Goal: Task Accomplishment & Management: Complete application form

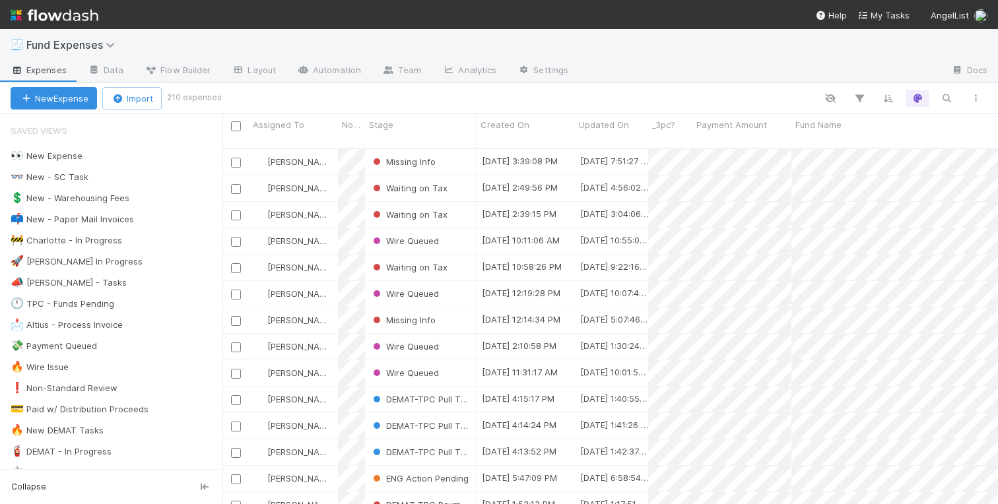
scroll to position [366, 775]
click at [120, 74] on link "Data" at bounding box center [105, 71] width 57 height 21
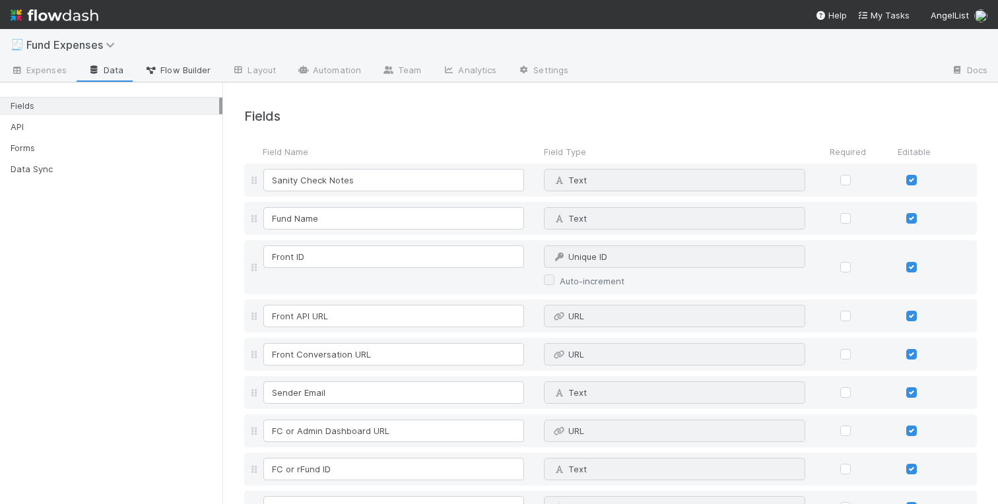
click at [174, 74] on span "Flow Builder" at bounding box center [178, 69] width 66 height 13
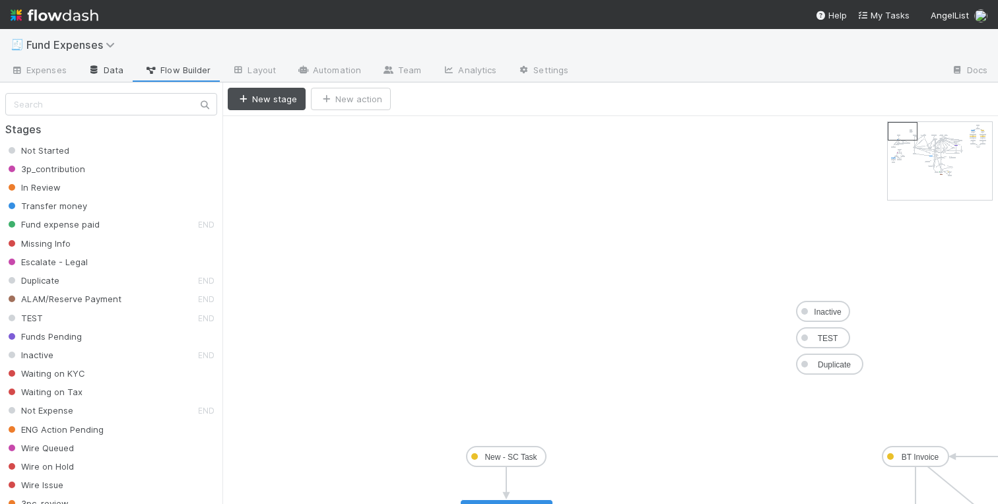
click at [121, 72] on link "Data" at bounding box center [105, 71] width 57 height 21
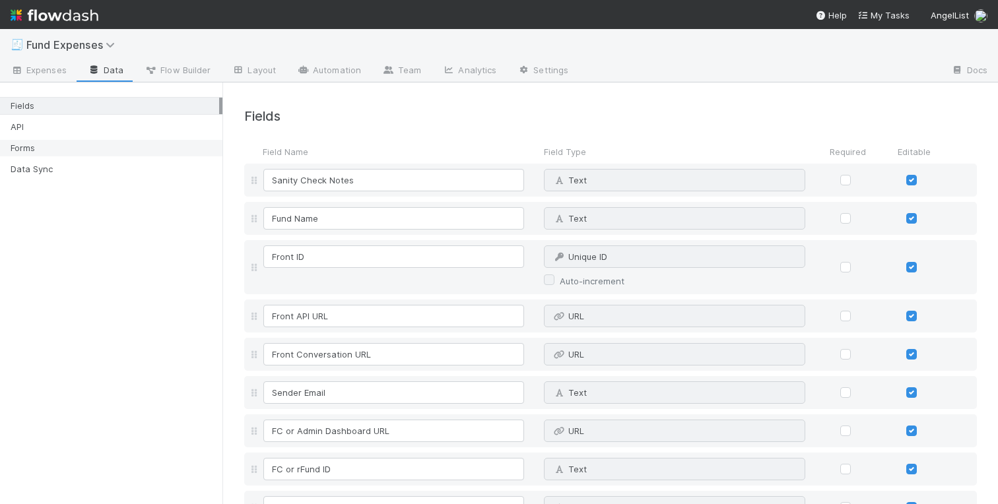
click at [48, 152] on div "Forms" at bounding box center [115, 148] width 209 height 16
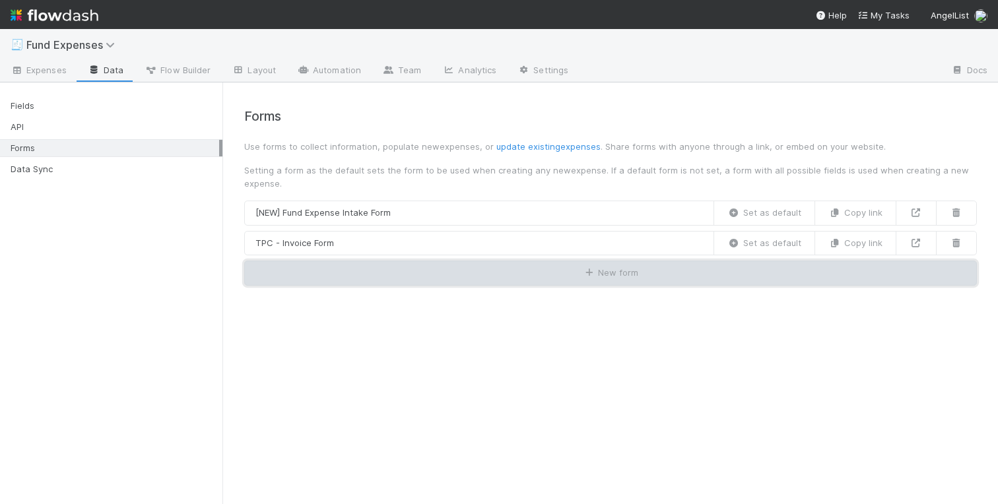
click at [481, 280] on button "New form" at bounding box center [610, 273] width 733 height 25
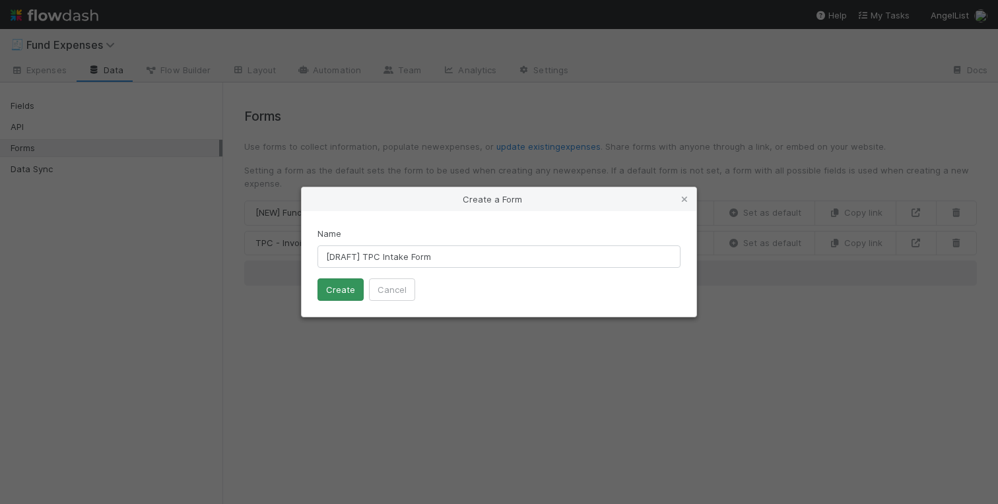
type input "[DRAFT] TPC Intake Form"
click at [330, 290] on button "Create" at bounding box center [340, 290] width 46 height 22
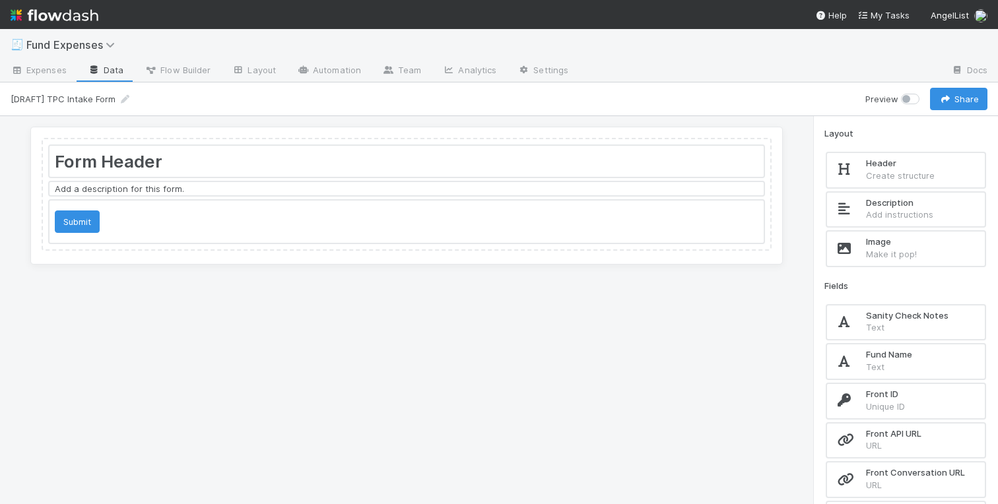
click at [170, 158] on div at bounding box center [406, 161] width 714 height 31
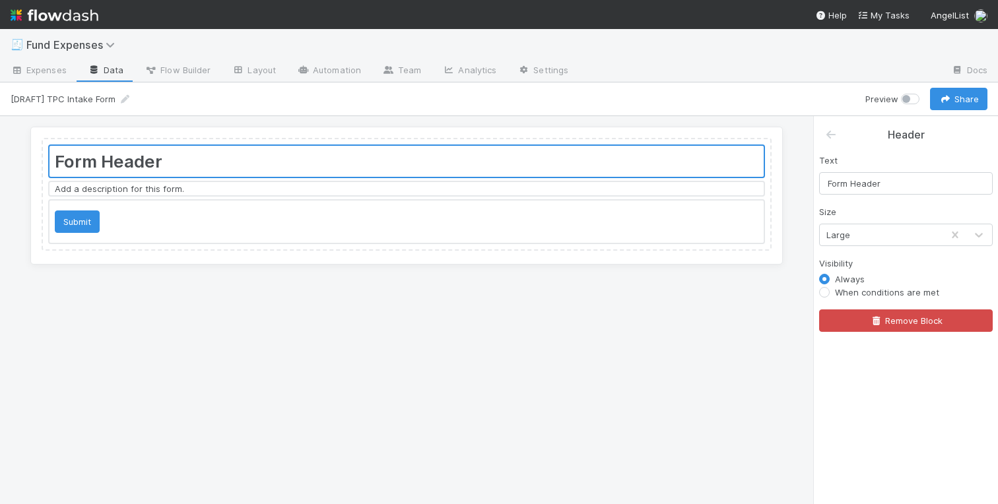
click at [181, 165] on div at bounding box center [406, 161] width 714 height 31
click at [851, 174] on input "Form Header" at bounding box center [906, 183] width 174 height 22
drag, startPoint x: 901, startPoint y: 184, endPoint x: 748, endPoint y: 176, distance: 154.0
click at [748, 176] on div "Form Header Add a description for this form. Submit Header Text Form Header Siz…" at bounding box center [499, 310] width 998 height 388
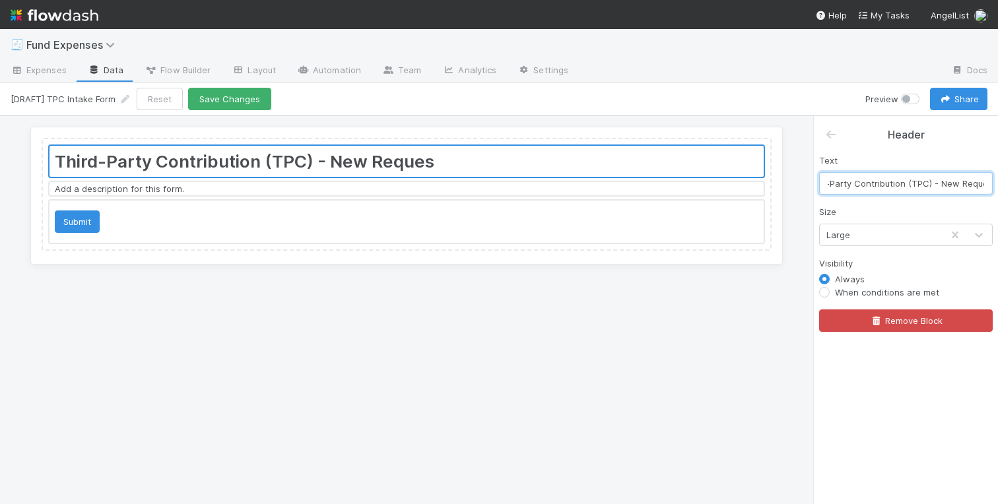
scroll to position [0, 31]
type input "Third-Party Contribution (TPC) - New Request"
click at [114, 189] on div at bounding box center [406, 188] width 714 height 13
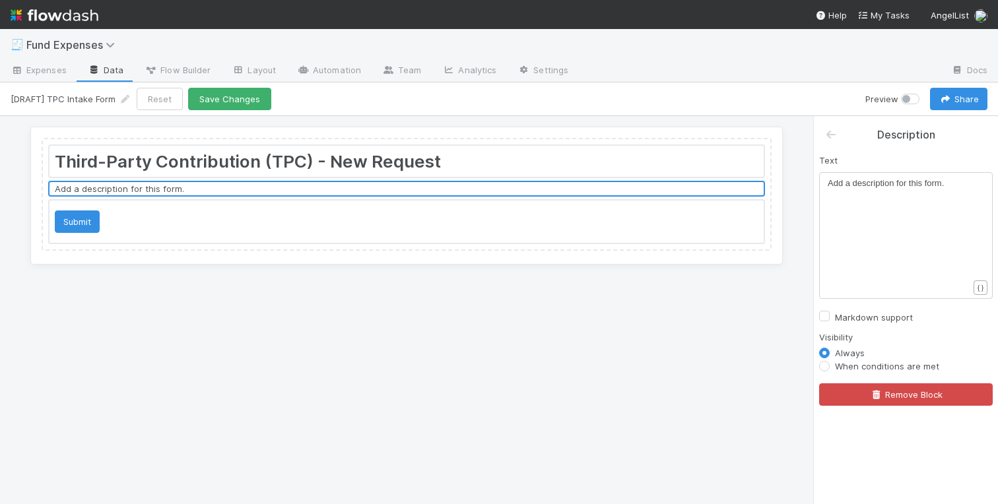
scroll to position [4, 0]
click at [888, 211] on div "​ x Add a description for this form." at bounding box center [915, 252] width 174 height 150
click at [906, 224] on div "​ x Add a description for this form." at bounding box center [915, 252] width 174 height 150
type textarea "description for this form"
drag, startPoint x: 942, startPoint y: 184, endPoint x: 910, endPoint y: 182, distance: 32.4
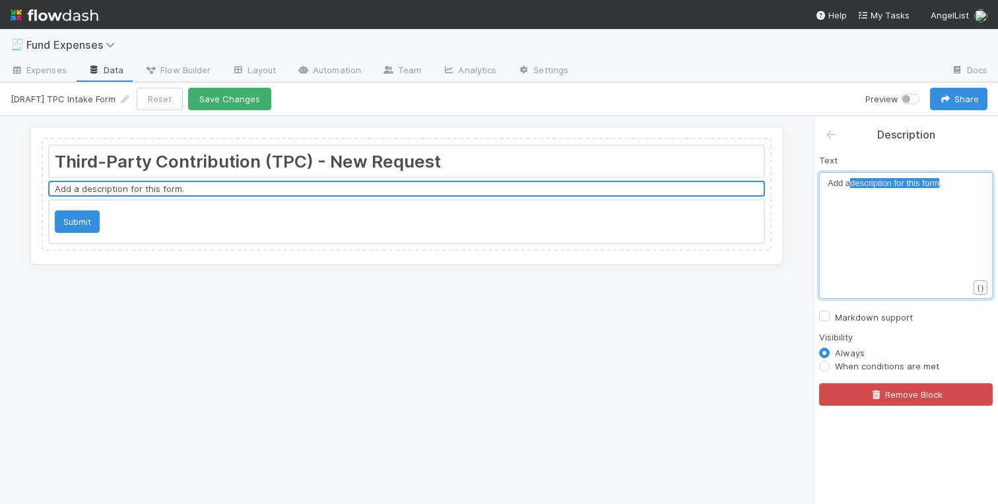
type textarea "Add a description for this form."
drag, startPoint x: 954, startPoint y: 183, endPoint x: 733, endPoint y: 174, distance: 221.3
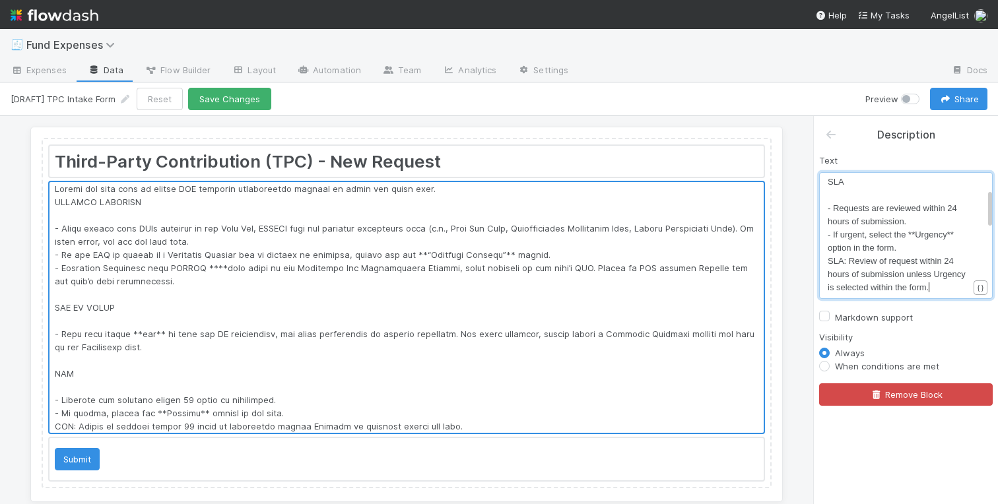
scroll to position [0, 0]
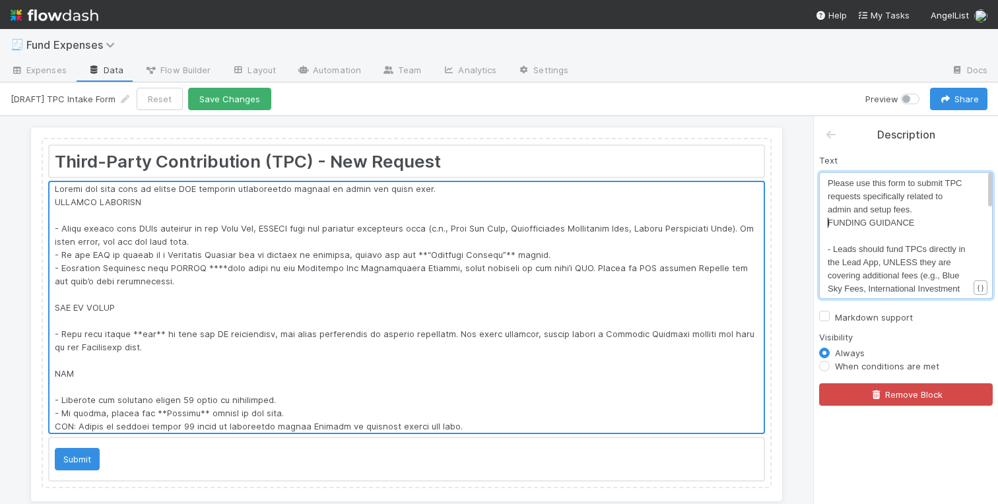
click at [828, 220] on span "FUNDING GUIDANCE" at bounding box center [871, 223] width 87 height 10
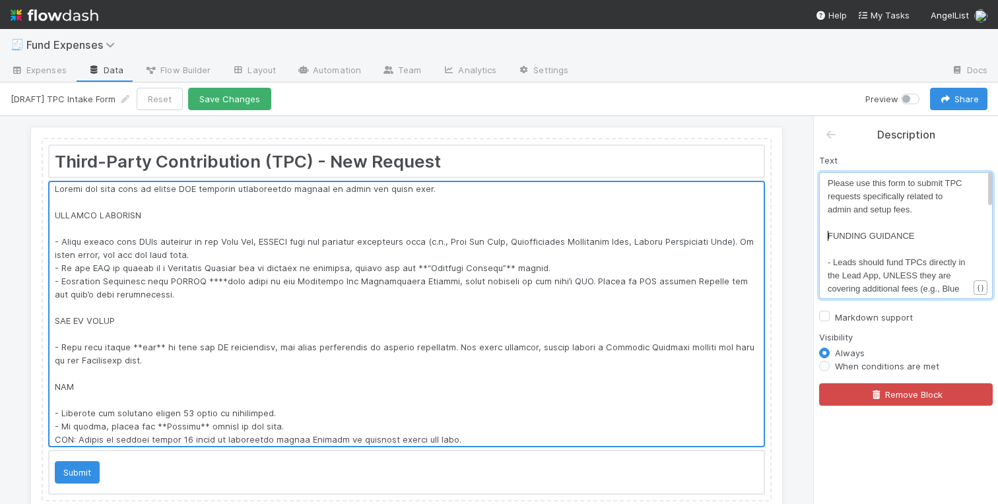
click at [832, 251] on pre "​" at bounding box center [898, 249] width 141 height 13
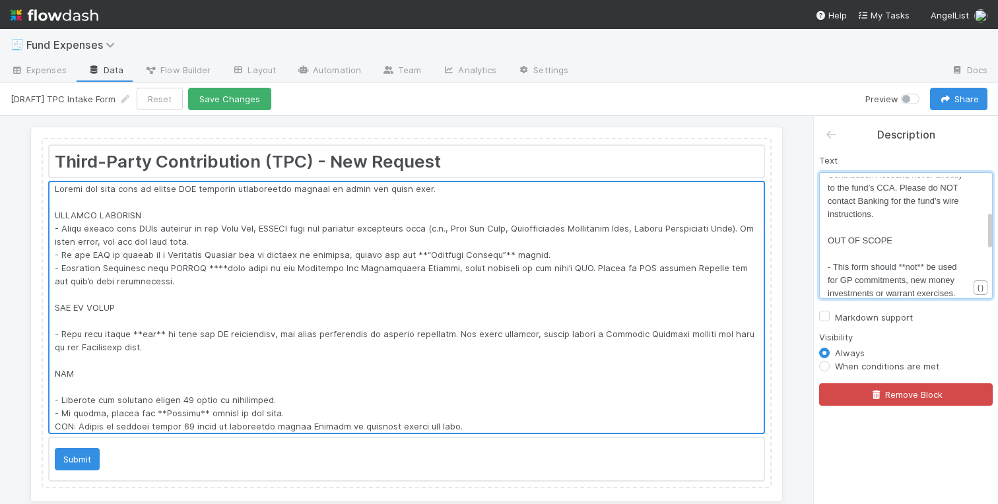
scroll to position [240, 0]
click at [834, 244] on pre "​" at bounding box center [898, 246] width 141 height 13
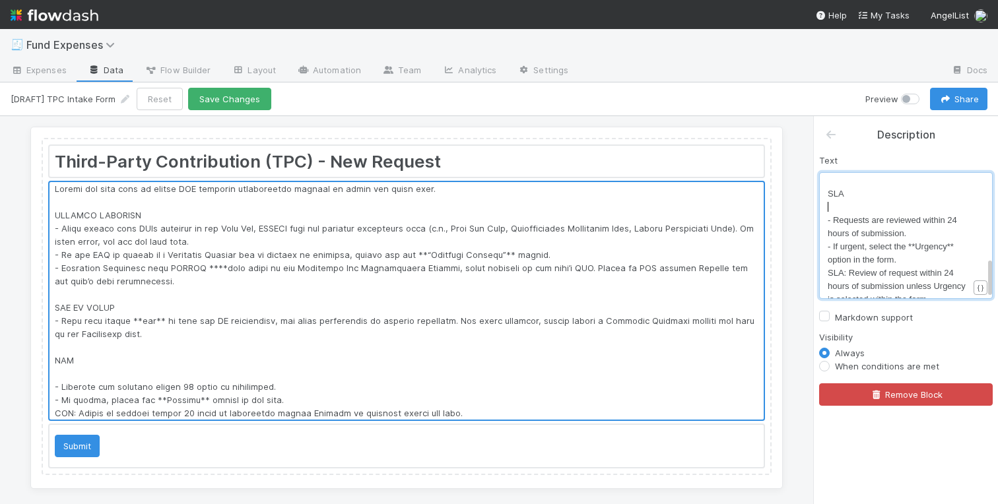
click at [833, 207] on pre "​" at bounding box center [898, 207] width 141 height 13
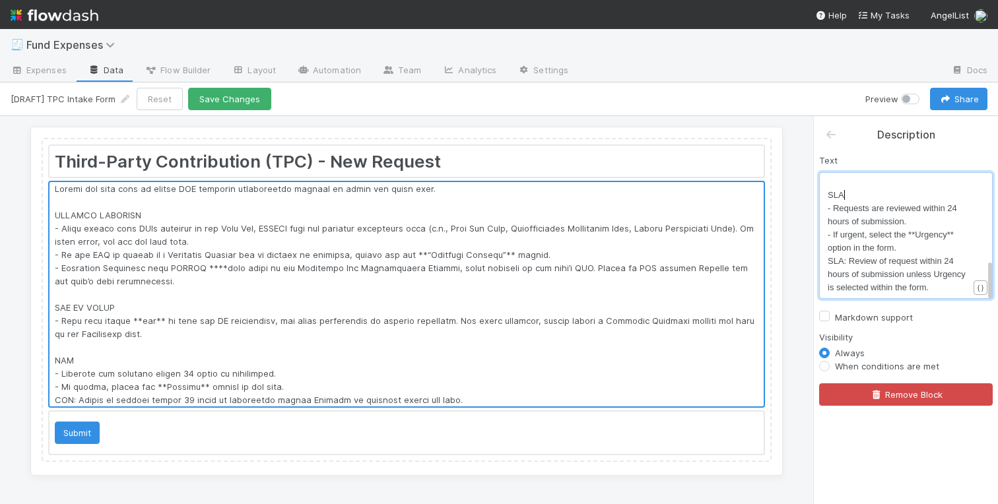
click at [478, 395] on div at bounding box center [406, 294] width 714 height 224
click at [889, 273] on span "SLA: Review of request within 24 hours of submission unless Urgency is selected…" at bounding box center [898, 274] width 140 height 36
type textarea "SLA: Review of request within 24 hours of submission unless Urgency is selected…"
drag, startPoint x: 936, startPoint y: 290, endPoint x: 820, endPoint y: 264, distance: 119.0
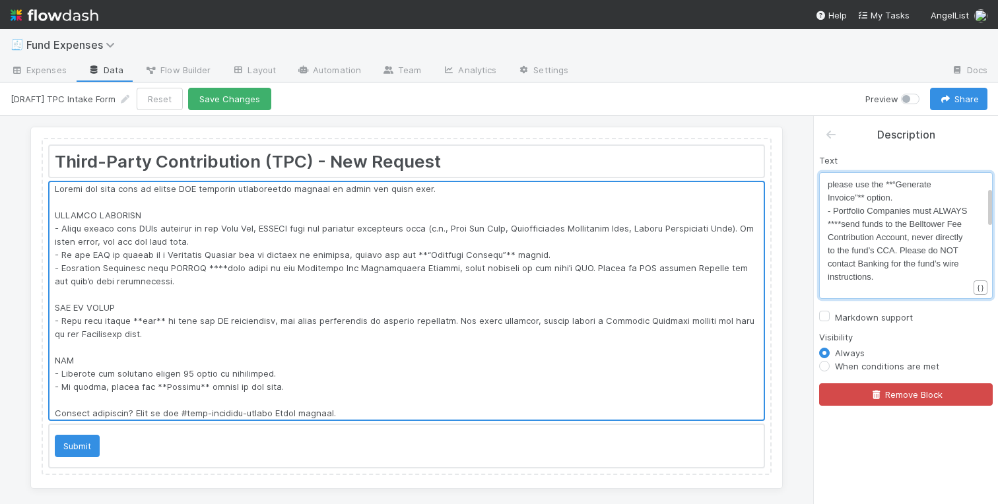
scroll to position [0, 0]
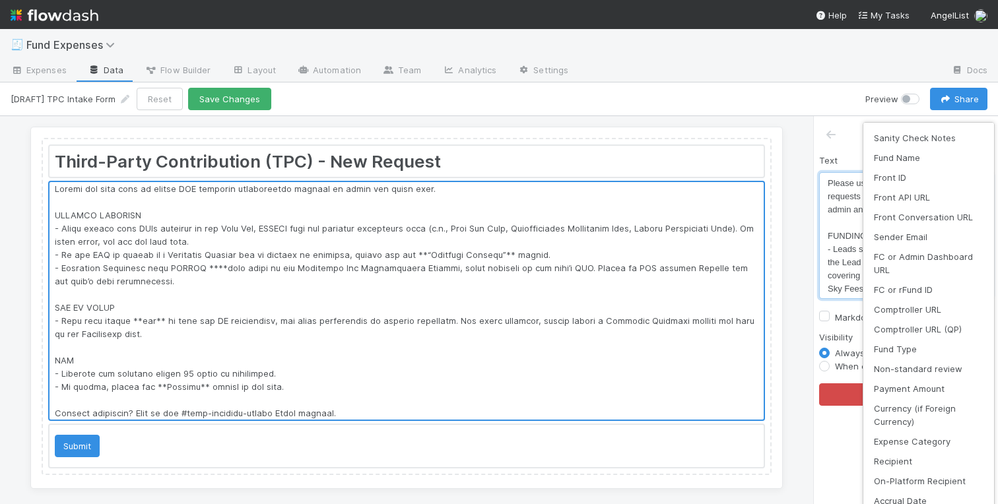
click at [982, 286] on body "🧾 Fund Expenses Expenses Data Flow Builder Layout Automation Team Analytics Set…" at bounding box center [499, 252] width 998 height 504
click at [834, 247] on div "Sanity Check Notes Fund Name Front ID Front API URL Front Conversation URL Send…" at bounding box center [499, 252] width 998 height 504
click at [847, 216] on div "Sanity Check Notes Fund Name Front ID Front API URL Front Conversation URL Send…" at bounding box center [499, 252] width 998 height 504
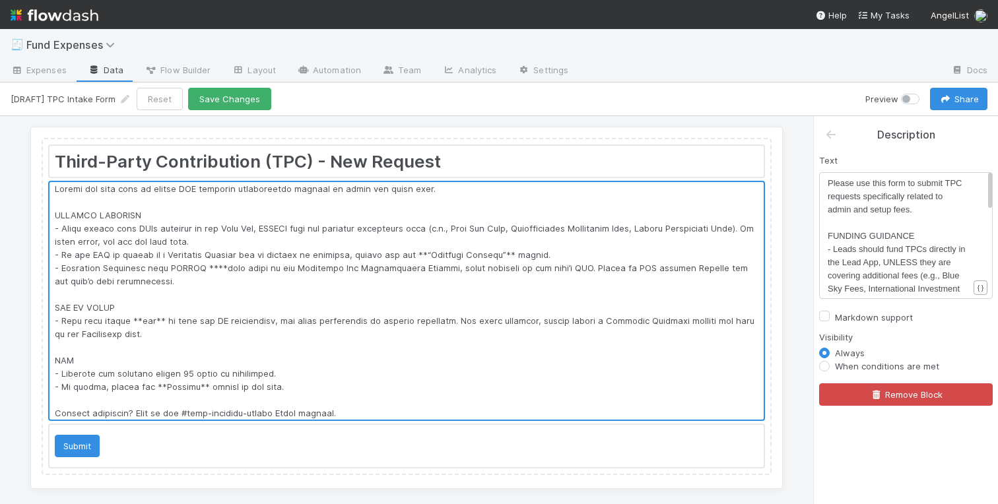
scroll to position [6, 0]
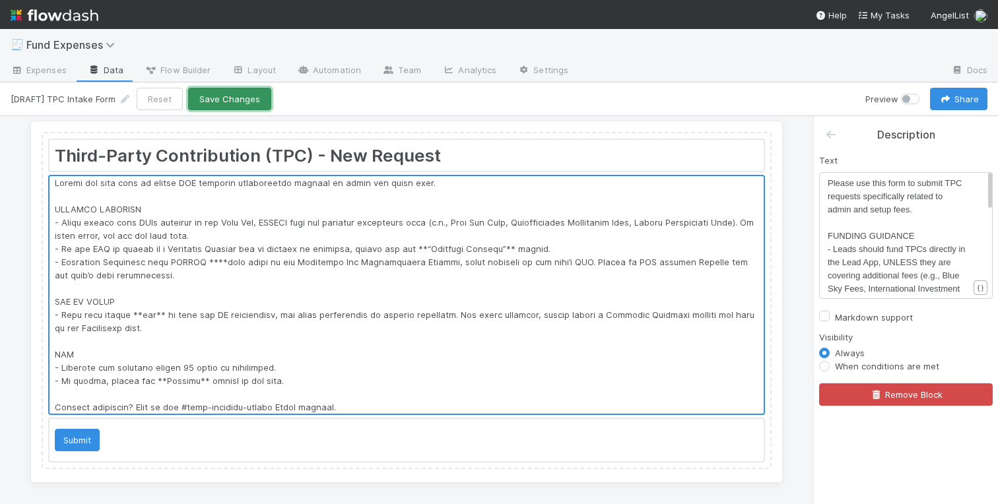
click at [211, 98] on button "Save Changes" at bounding box center [229, 99] width 83 height 22
click at [954, 100] on button "Share" at bounding box center [958, 99] width 57 height 22
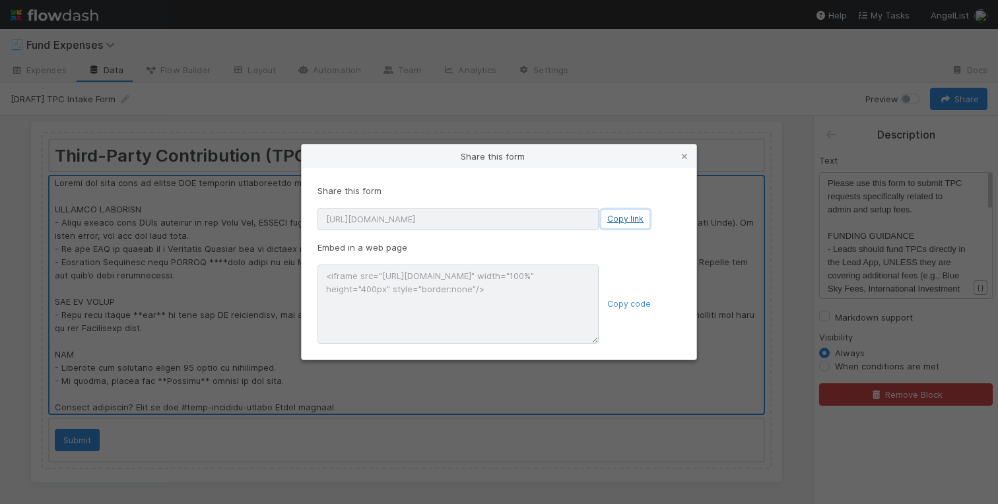
click at [618, 222] on button "Copy link" at bounding box center [625, 219] width 48 height 18
click at [684, 158] on icon at bounding box center [684, 156] width 13 height 9
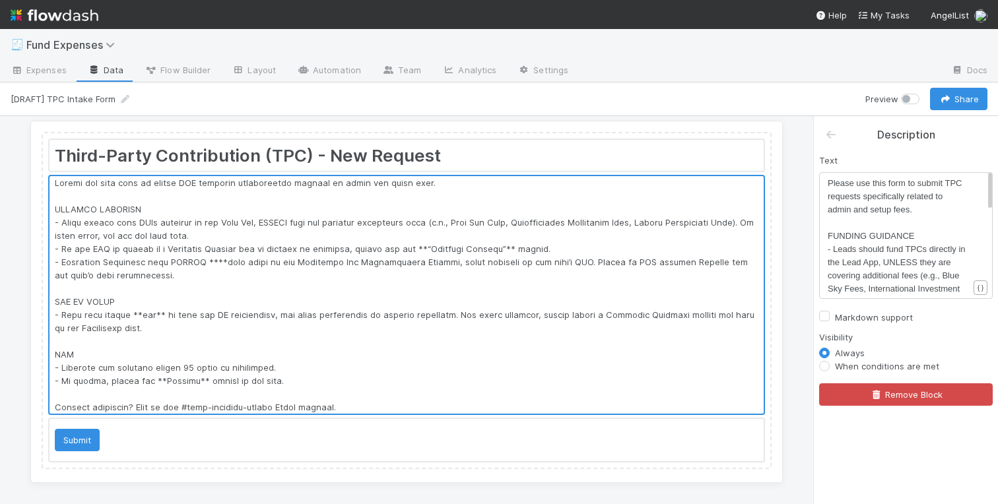
click at [869, 206] on span "Please use this form to submit TPC requests specifically related to admin and s…" at bounding box center [896, 196] width 137 height 36
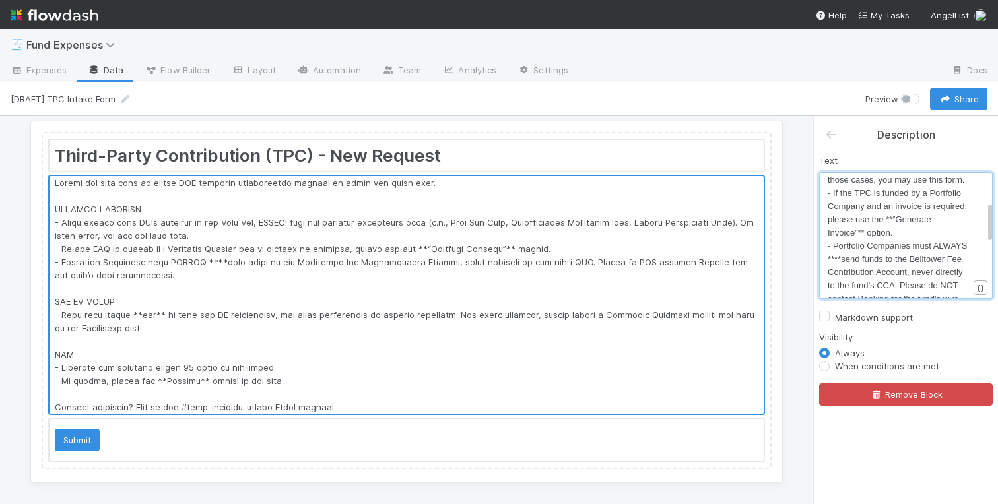
scroll to position [137, 0]
click at [892, 213] on span "- If the TPC is funded by a Portfolio Company and an invoice is required, pleas…" at bounding box center [899, 211] width 142 height 49
click at [964, 213] on span "- If the TPC is funded by a Portfolio Company and an invoice is required, pleas…" at bounding box center [899, 211] width 142 height 49
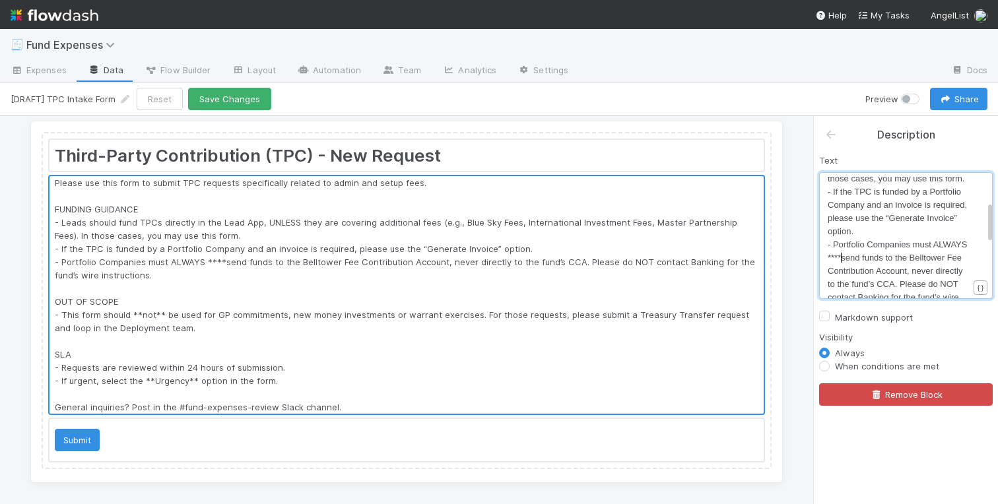
type textarea "****"
drag, startPoint x: 843, startPoint y: 255, endPoint x: 819, endPoint y: 255, distance: 23.8
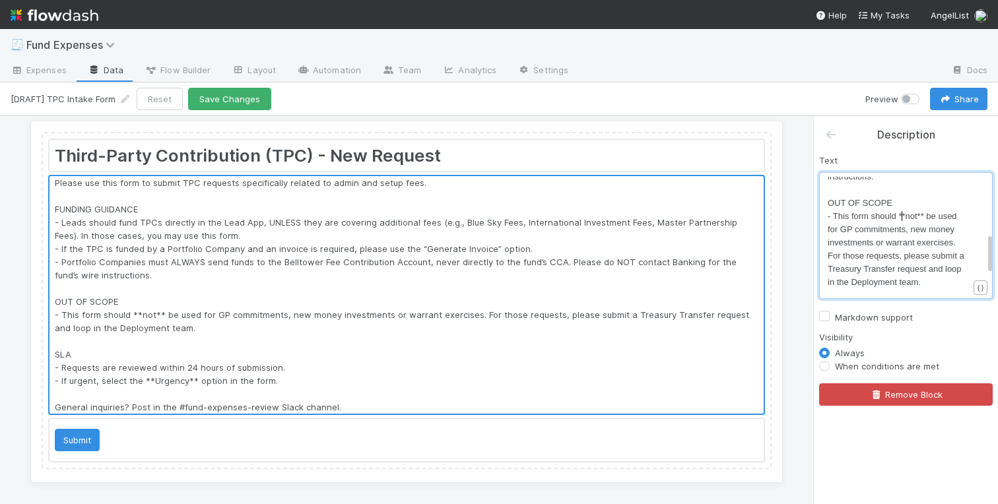
click at [903, 214] on span "- This form should **not** be used for GP commitments, new money investments or…" at bounding box center [897, 249] width 139 height 76
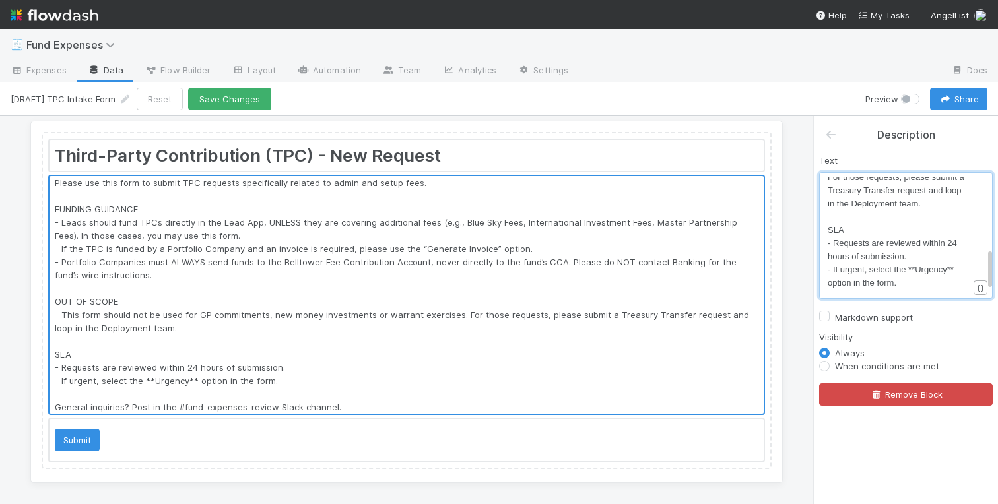
scroll to position [384, 0]
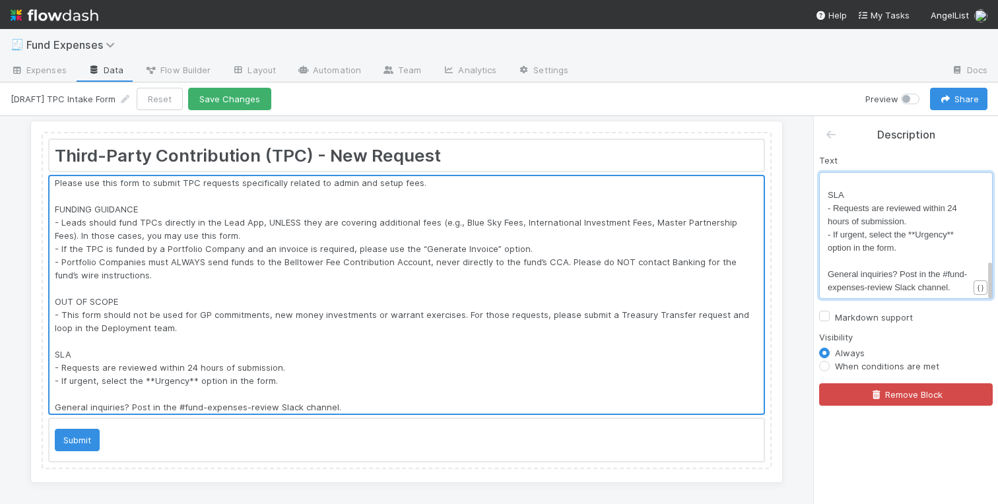
click at [915, 229] on pre "- If urgent, select the **Urgency** option in the form." at bounding box center [898, 241] width 141 height 26
click at [946, 232] on span "- If urgent, select the Urgency** option in the form." at bounding box center [888, 241] width 121 height 23
click at [91, 440] on div at bounding box center [406, 440] width 714 height 42
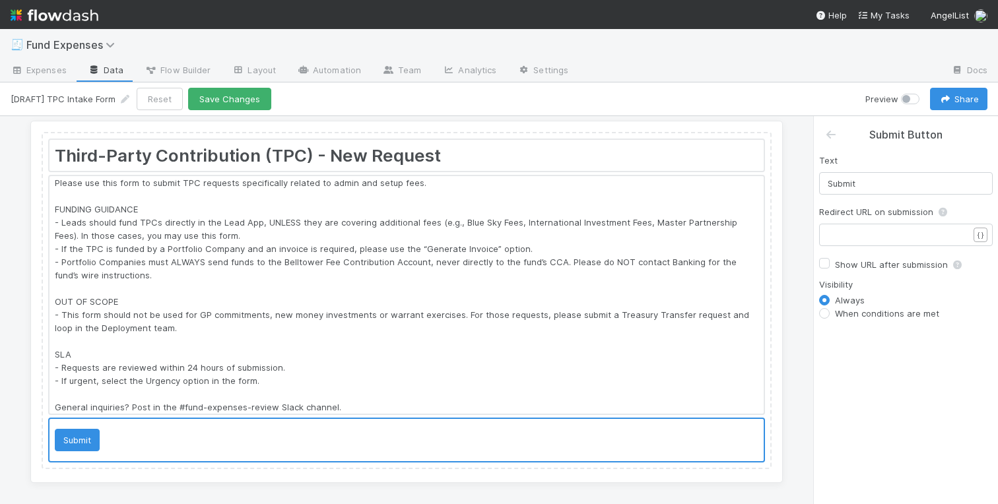
click at [254, 269] on div at bounding box center [406, 295] width 714 height 238
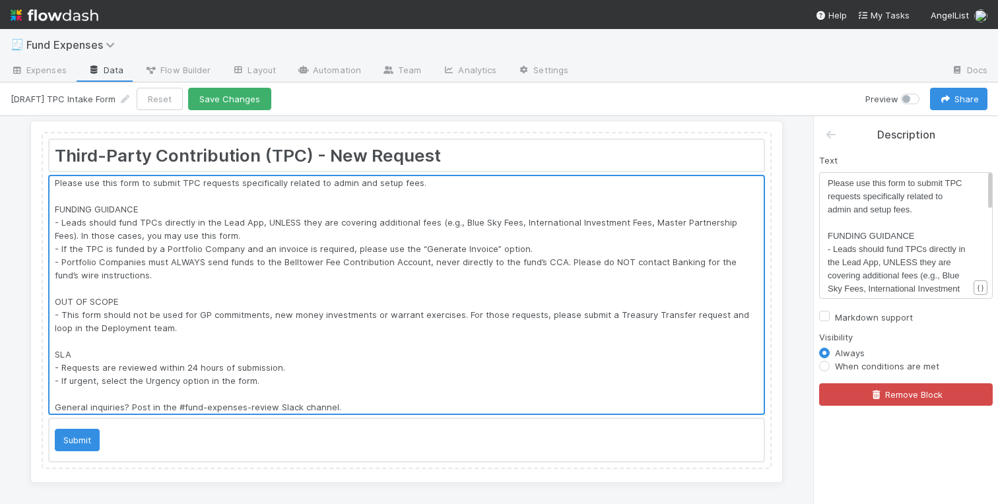
scroll to position [0, 0]
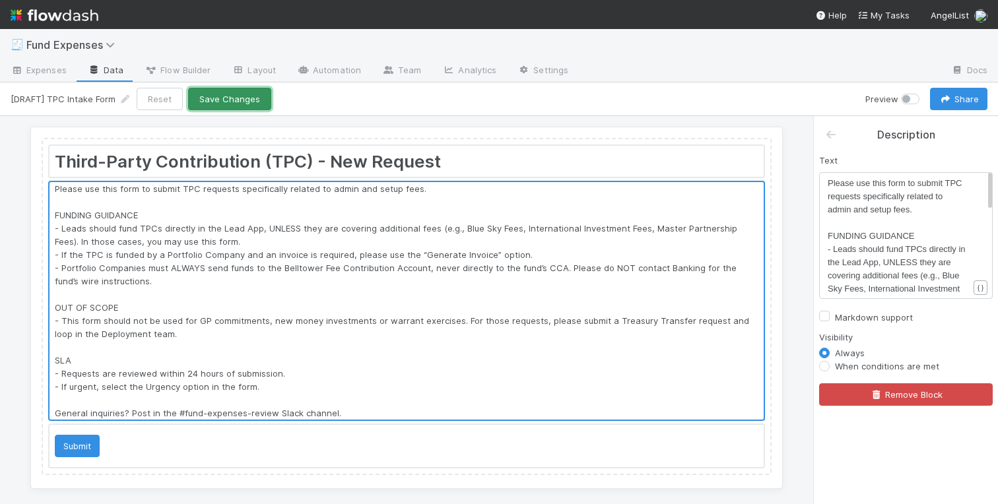
click at [213, 97] on button "Save Changes" at bounding box center [229, 99] width 83 height 22
click at [877, 213] on span "Please use this form to submit TPC requests specifically related to admin and s…" at bounding box center [896, 196] width 137 height 36
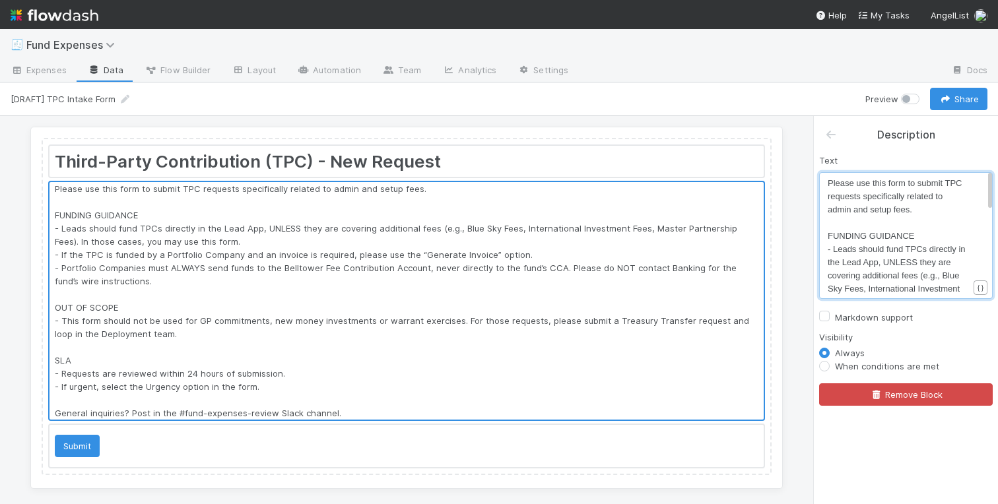
click at [929, 205] on pre "Please use this form to submit TPC requests specifically related to admin and s…" at bounding box center [898, 197] width 141 height 40
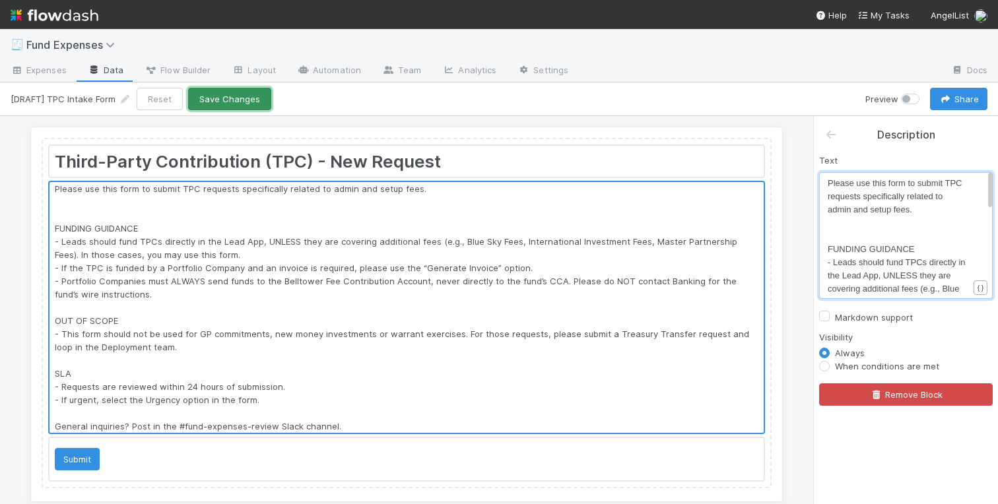
click at [218, 106] on button "Save Changes" at bounding box center [229, 99] width 83 height 22
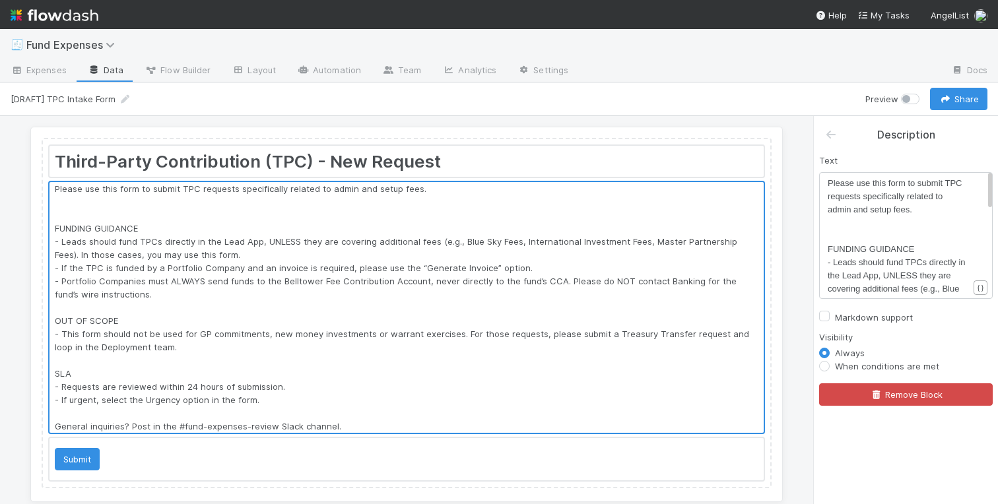
click at [843, 218] on pre "​" at bounding box center [898, 222] width 141 height 13
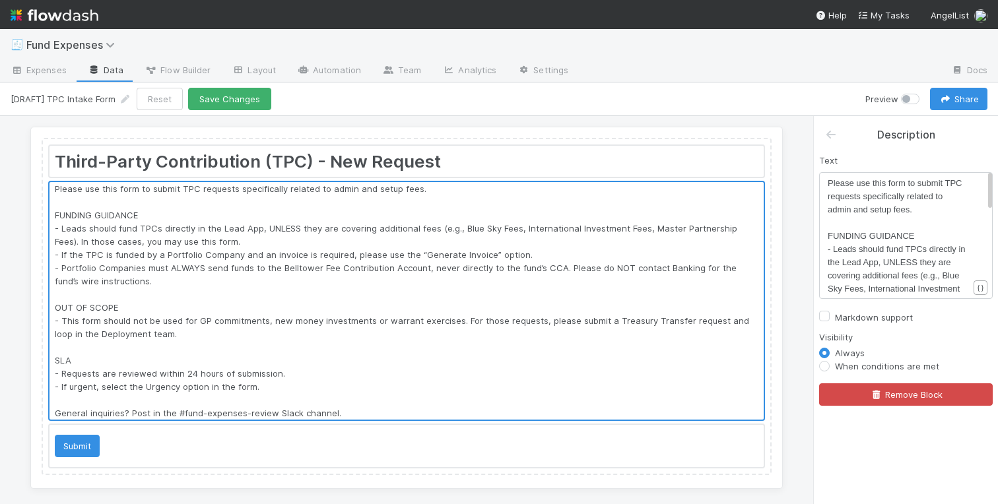
click at [835, 314] on label "Markdown support" at bounding box center [874, 318] width 78 height 16
click at [826, 314] on input "Markdown support" at bounding box center [824, 316] width 11 height 12
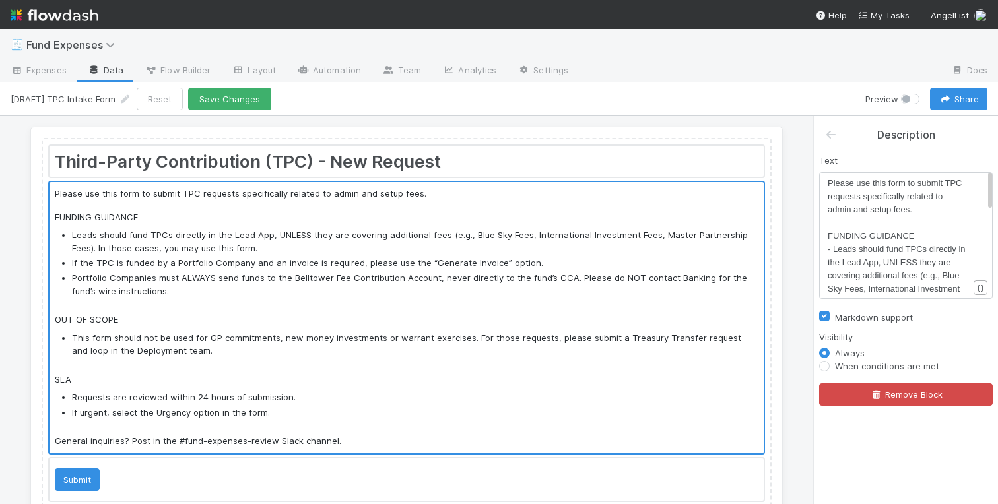
click at [835, 314] on label "Markdown support" at bounding box center [874, 318] width 78 height 16
click at [826, 314] on input "Markdown support" at bounding box center [824, 316] width 11 height 12
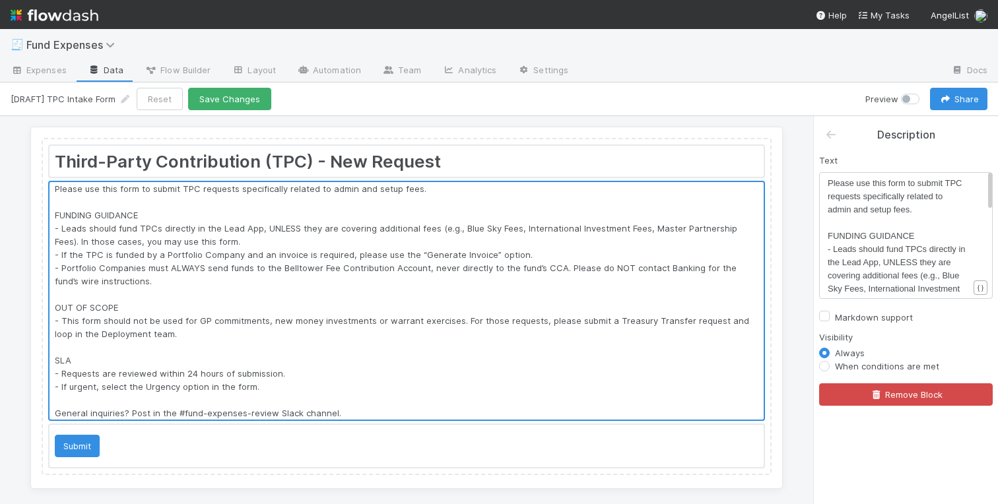
click at [835, 314] on label "Markdown support" at bounding box center [874, 318] width 78 height 16
click at [826, 314] on input "Markdown support" at bounding box center [824, 316] width 11 height 12
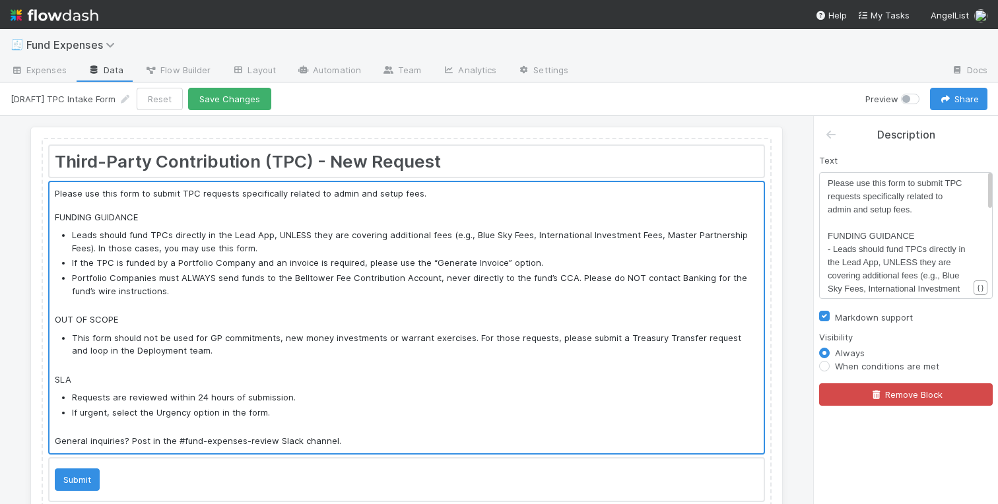
click at [835, 314] on label "Markdown support" at bounding box center [874, 318] width 78 height 16
click at [826, 314] on input "Markdown support" at bounding box center [824, 316] width 11 height 12
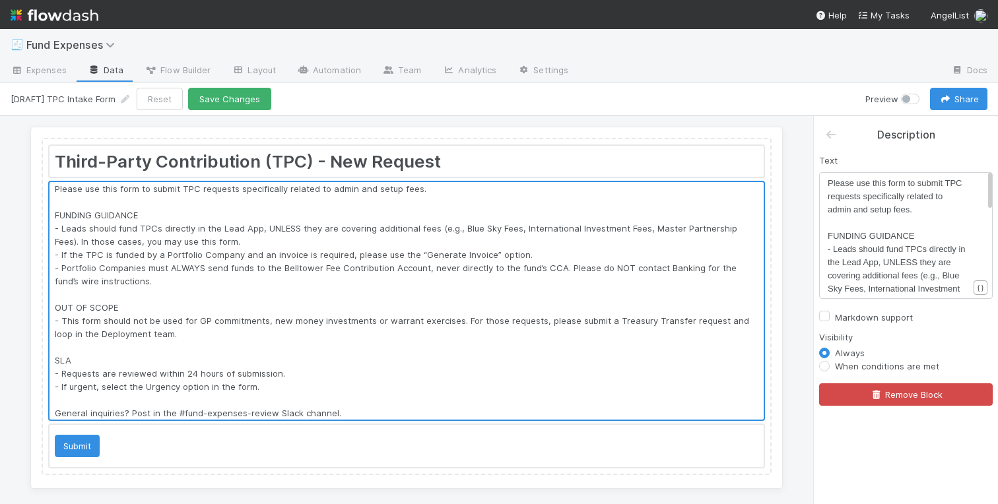
click at [835, 314] on label "Markdown support" at bounding box center [874, 318] width 78 height 16
click at [826, 314] on input "Markdown support" at bounding box center [824, 316] width 11 height 12
checkbox input "true"
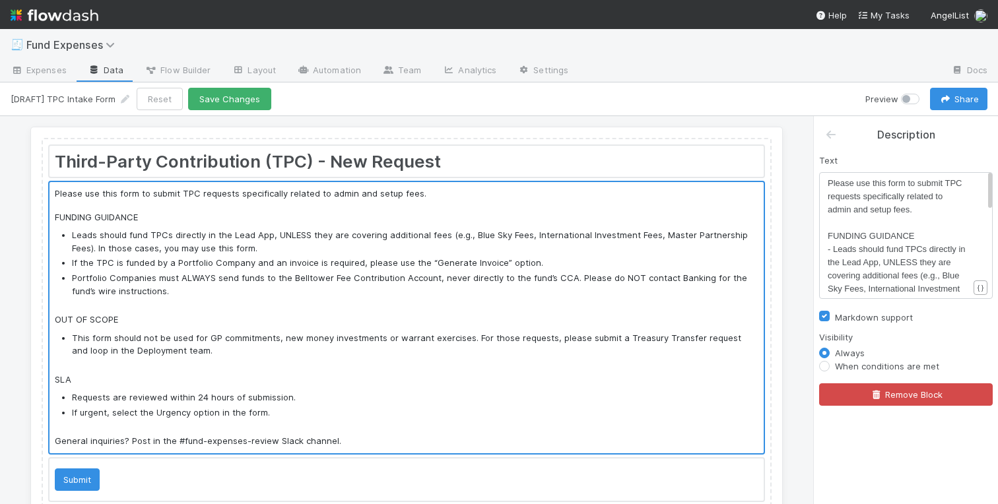
click at [817, 304] on div "Text xxxxxxxxxx General inquiries? Post in the #fund-expenses-review Slack chan…" at bounding box center [906, 274] width 184 height 263
click at [227, 98] on button "Save Changes" at bounding box center [229, 99] width 83 height 22
click at [107, 73] on link "Data" at bounding box center [105, 71] width 57 height 21
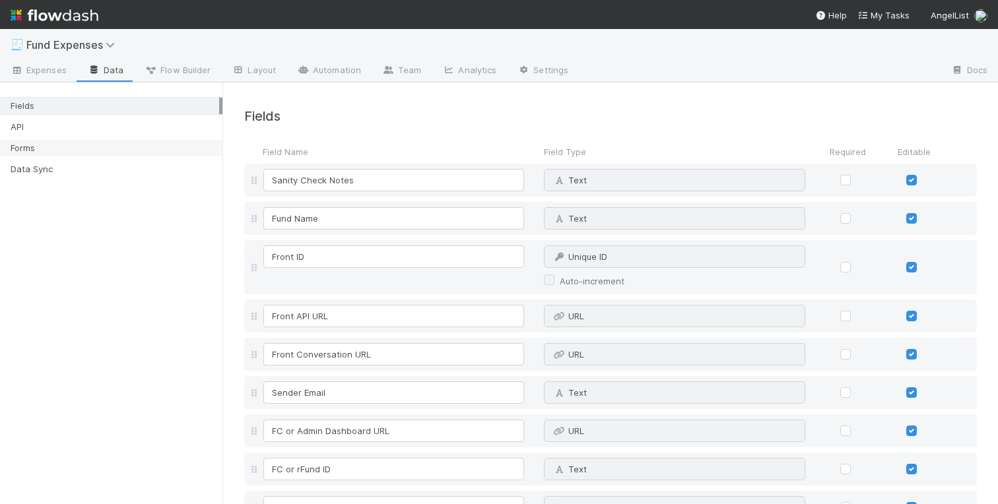
click at [44, 143] on div "Forms" at bounding box center [115, 148] width 209 height 16
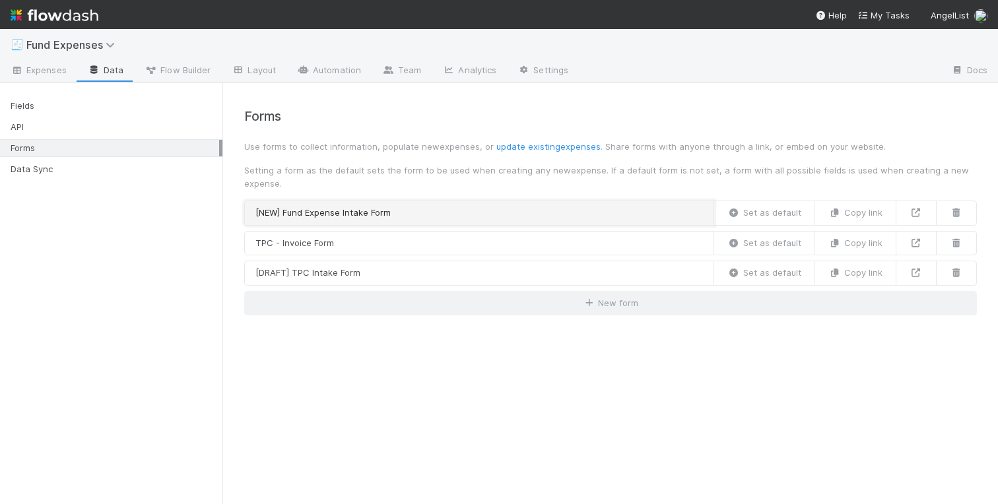
click at [432, 214] on link "[NEW] Fund Expense Intake Form" at bounding box center [479, 213] width 470 height 25
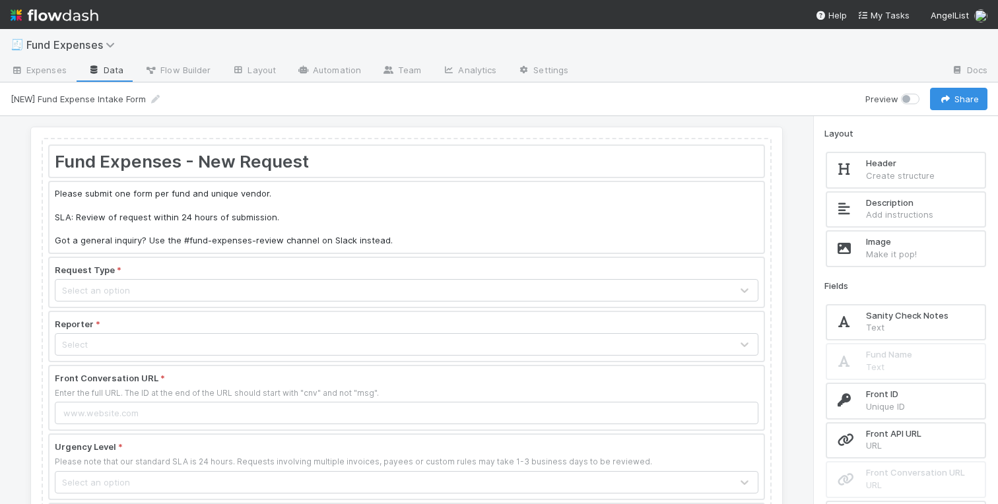
click at [394, 214] on div at bounding box center [406, 217] width 714 height 71
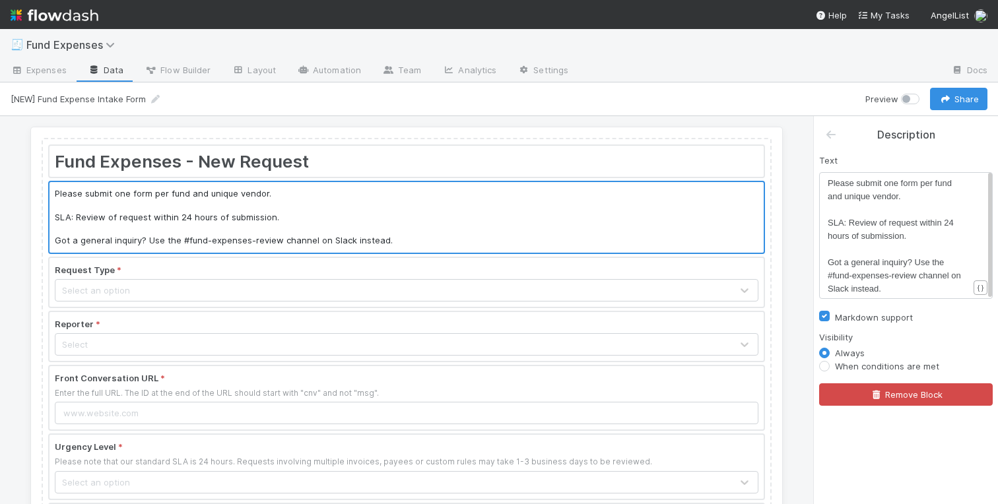
scroll to position [4, 0]
drag, startPoint x: 906, startPoint y: 258, endPoint x: 818, endPoint y: 257, distance: 88.4
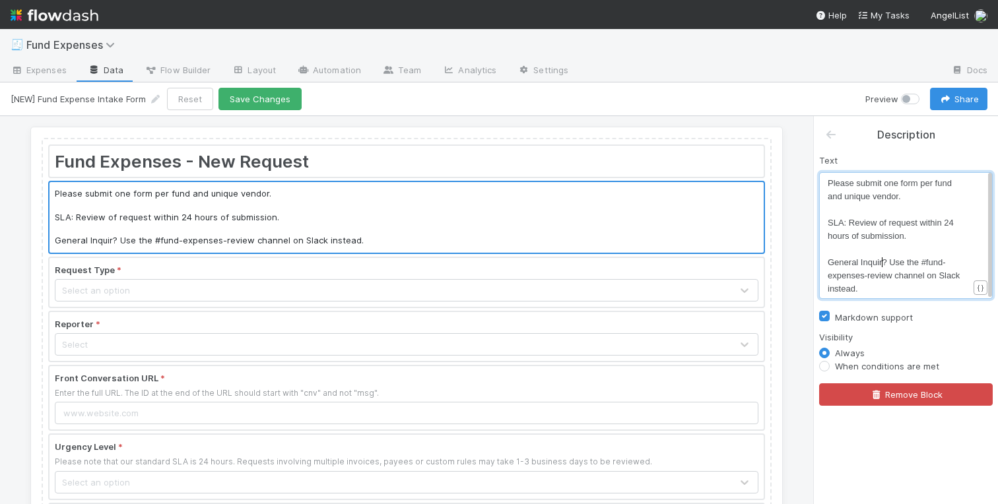
type textarea "General Inquiru"
type textarea "y"
type textarea "General Inquiry? Use the #fund-expenses-review channel on Slack instead."
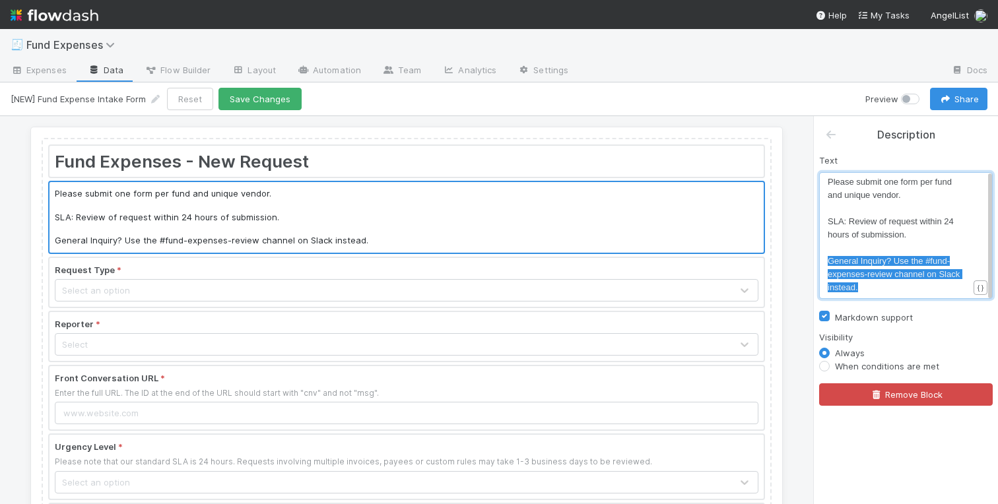
drag, startPoint x: 863, startPoint y: 292, endPoint x: 803, endPoint y: 251, distance: 72.8
paste textarea
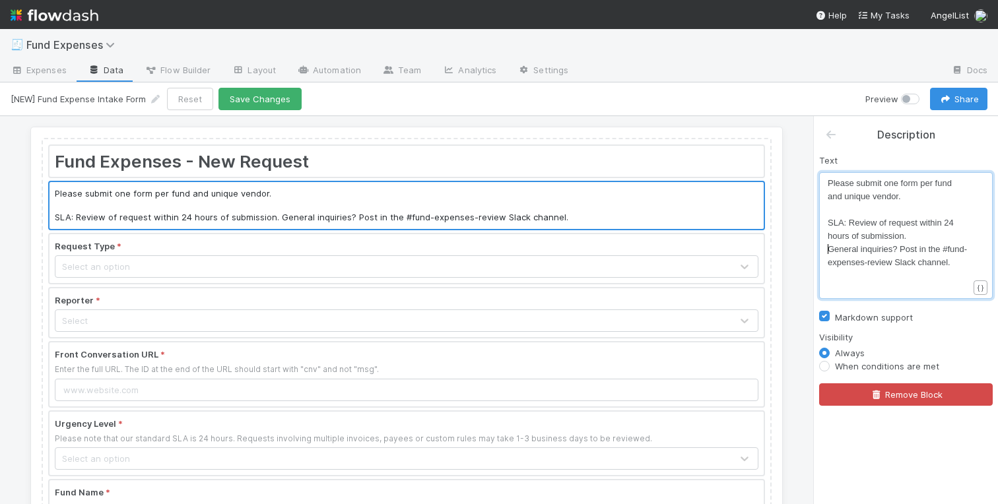
click at [828, 247] on span "General inquiries? Post in the #fund-expenses-review Slack channel." at bounding box center [897, 255] width 139 height 23
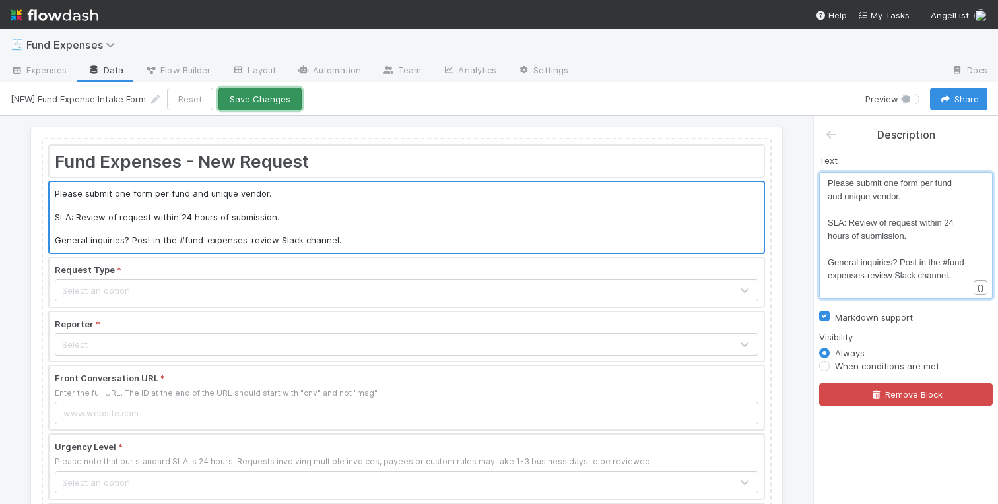
click at [239, 94] on button "Save Changes" at bounding box center [259, 99] width 83 height 22
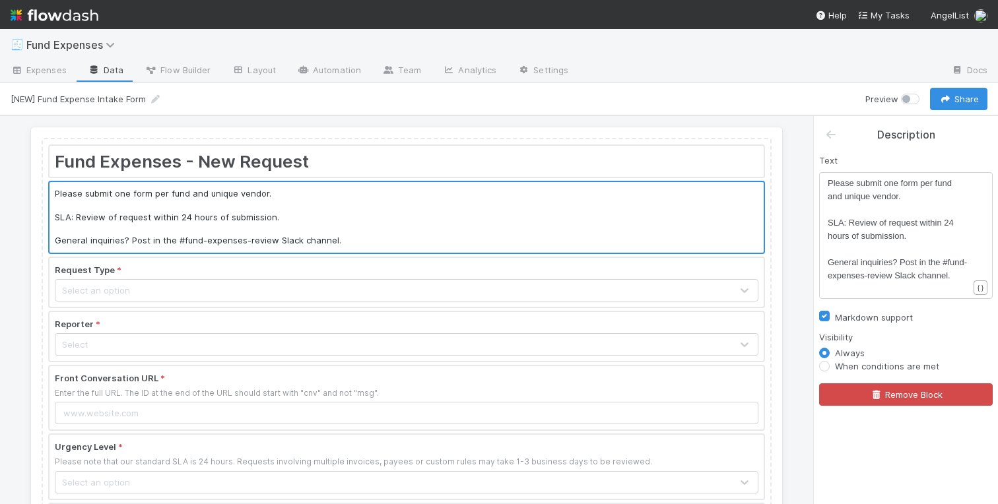
click at [925, 92] on label at bounding box center [925, 92] width 0 height 0
click at [911, 102] on input "checkbox" at bounding box center [906, 98] width 11 height 12
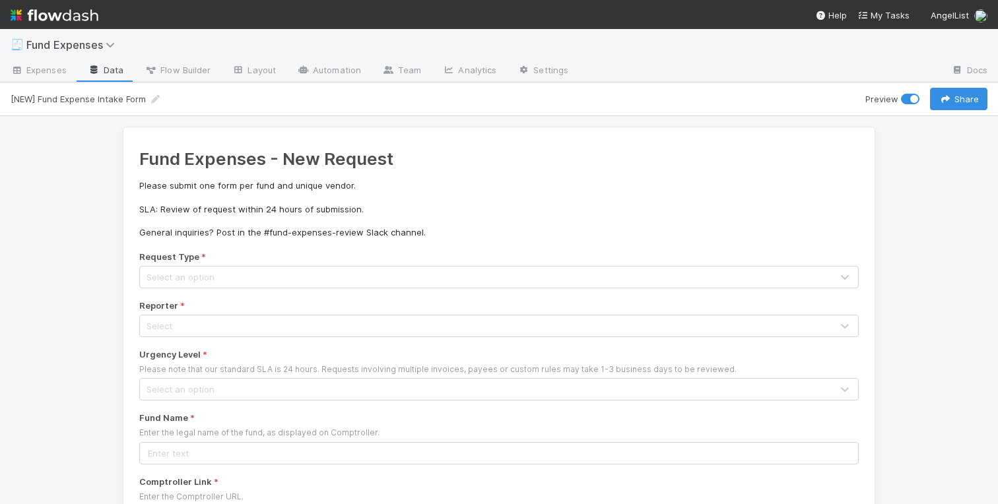
click at [925, 92] on label at bounding box center [925, 92] width 0 height 0
click at [911, 100] on input "checkbox" at bounding box center [906, 98] width 11 height 12
checkbox input "false"
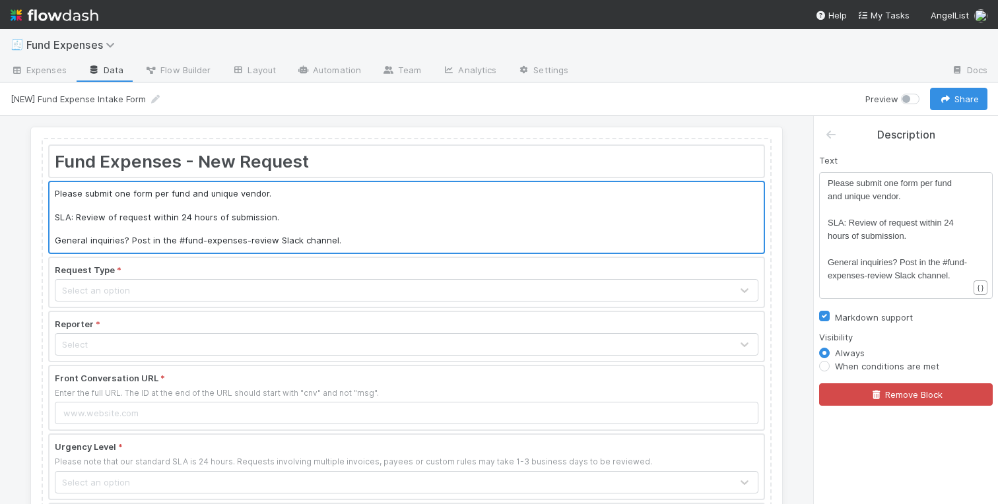
click at [112, 69] on link "Data" at bounding box center [105, 71] width 57 height 21
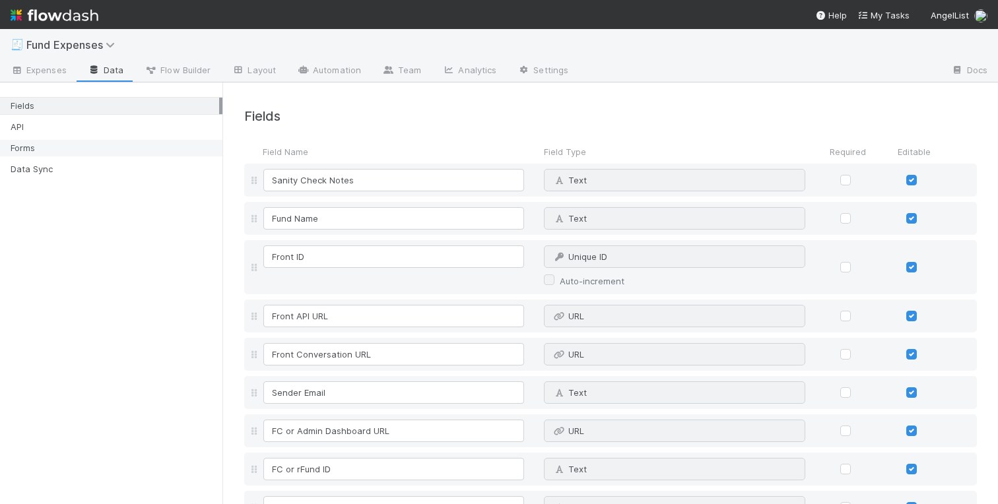
click at [31, 147] on div "Forms" at bounding box center [115, 148] width 209 height 16
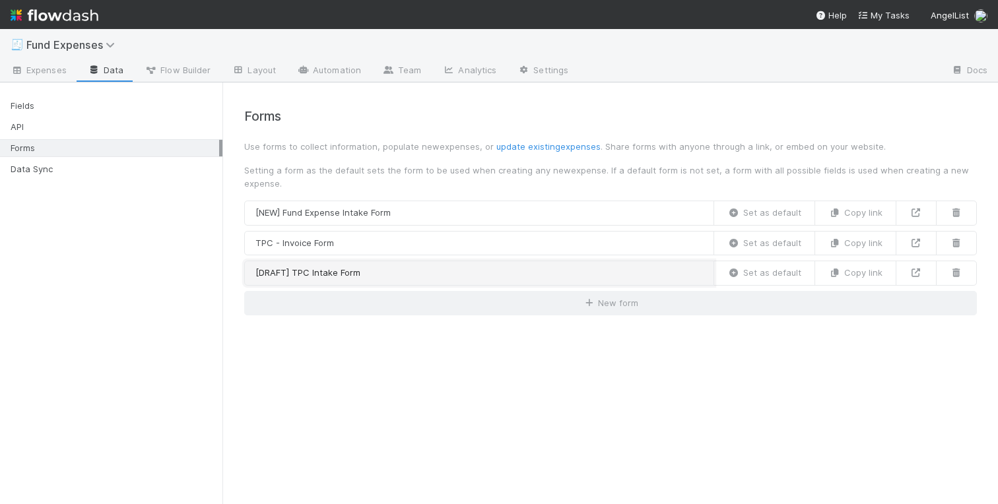
click at [451, 279] on link "[DRAFT] TPC Intake Form" at bounding box center [479, 273] width 470 height 25
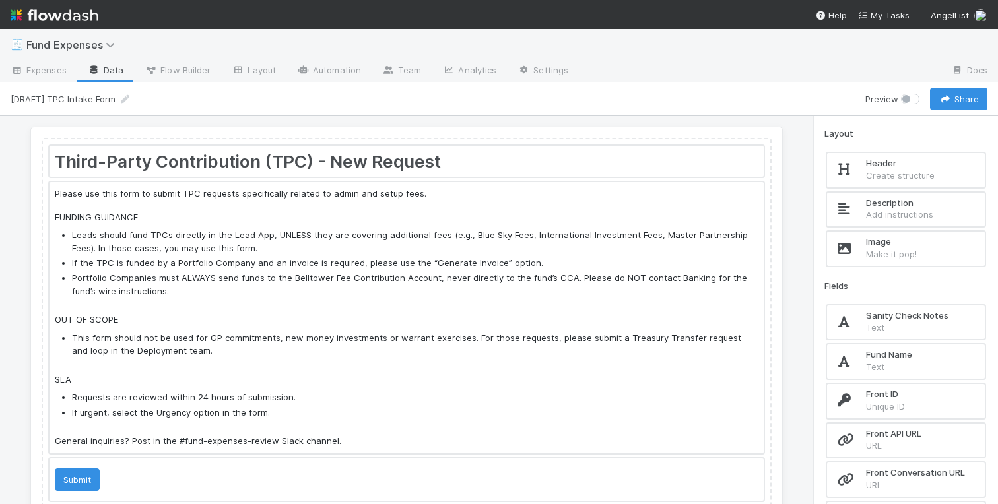
click at [570, 242] on div at bounding box center [406, 317] width 714 height 271
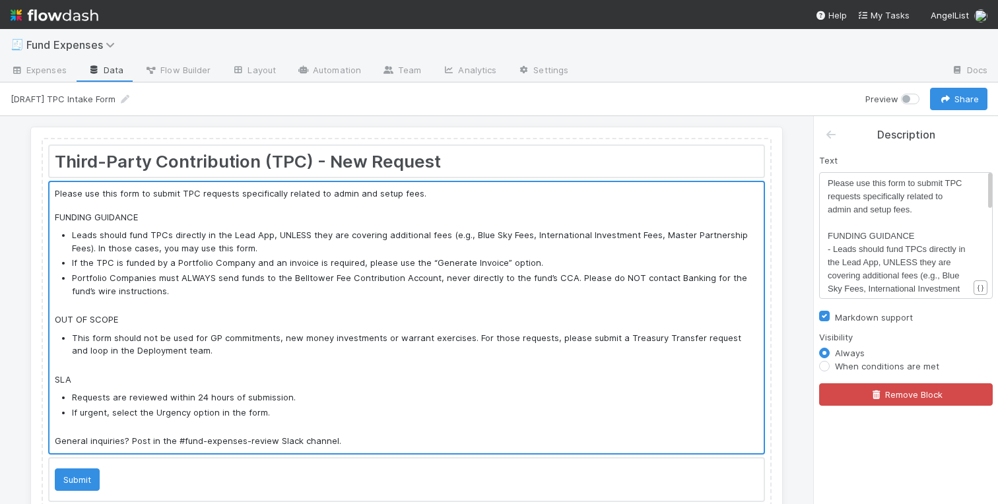
scroll to position [22, 0]
click at [96, 76] on link "Data" at bounding box center [105, 71] width 57 height 21
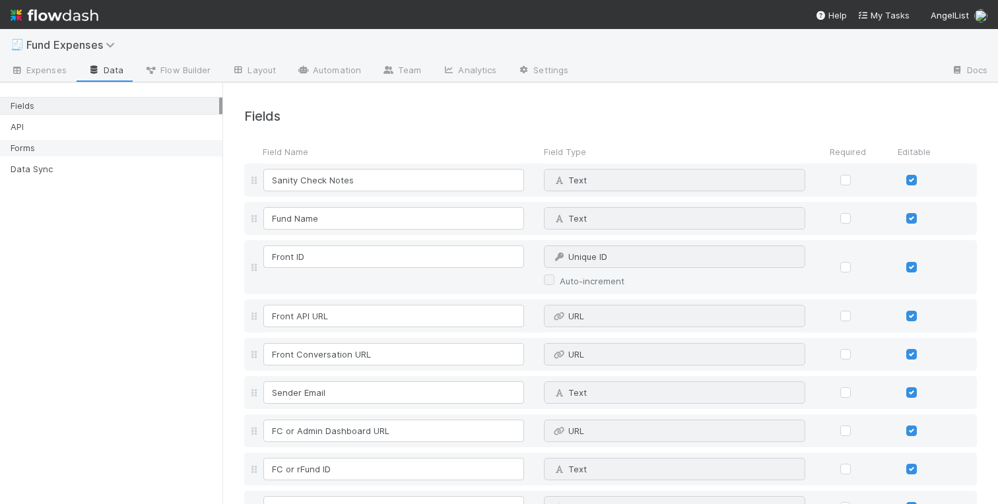
click at [106, 142] on div "Forms" at bounding box center [115, 148] width 209 height 16
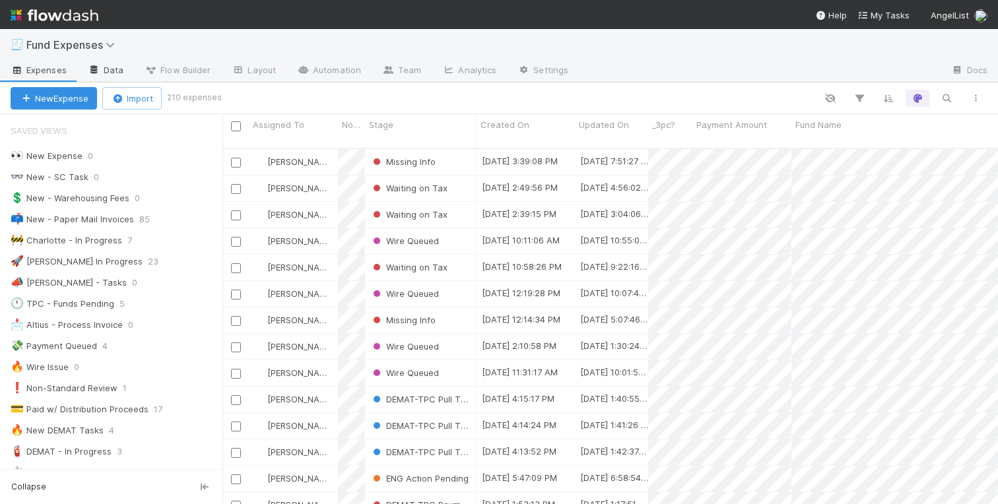
scroll to position [366, 775]
click at [107, 67] on link "Data" at bounding box center [105, 71] width 57 height 21
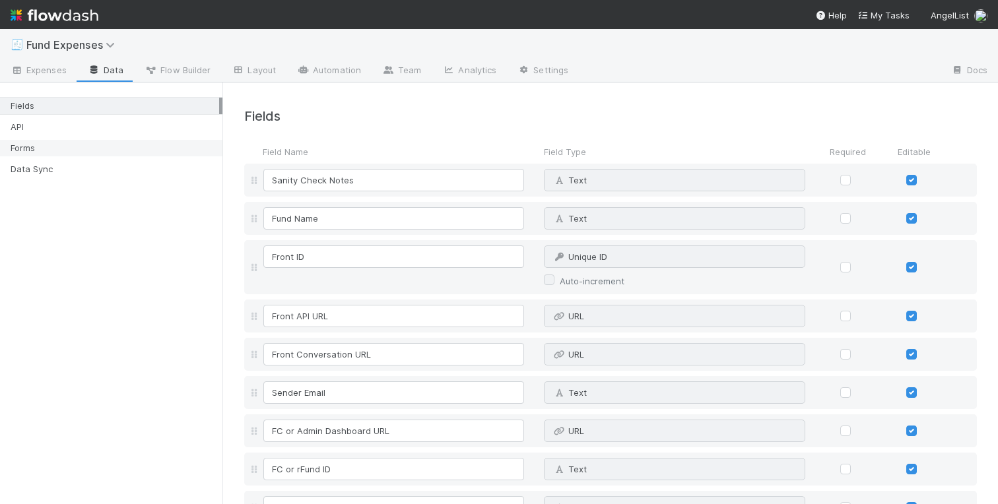
click at [36, 146] on div "Forms" at bounding box center [115, 148] width 209 height 16
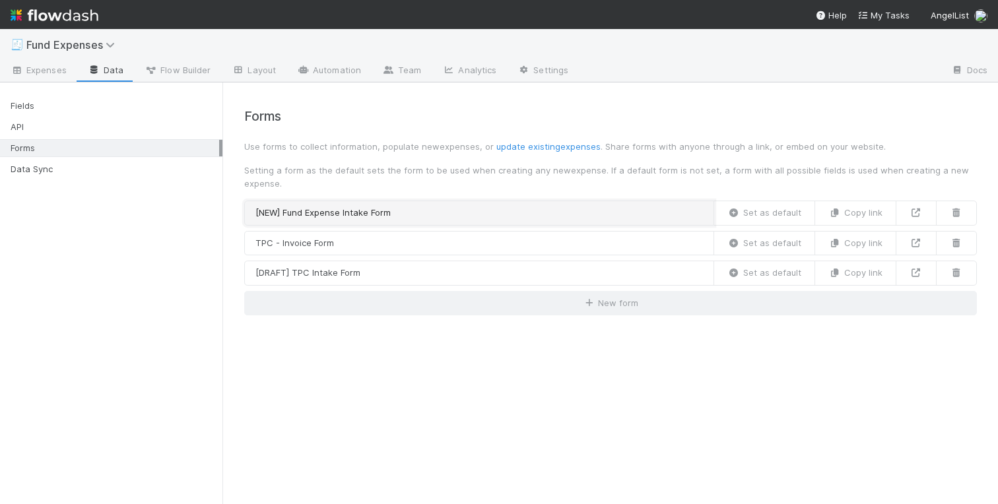
click at [449, 203] on link "[NEW] Fund Expense Intake Form" at bounding box center [479, 213] width 470 height 25
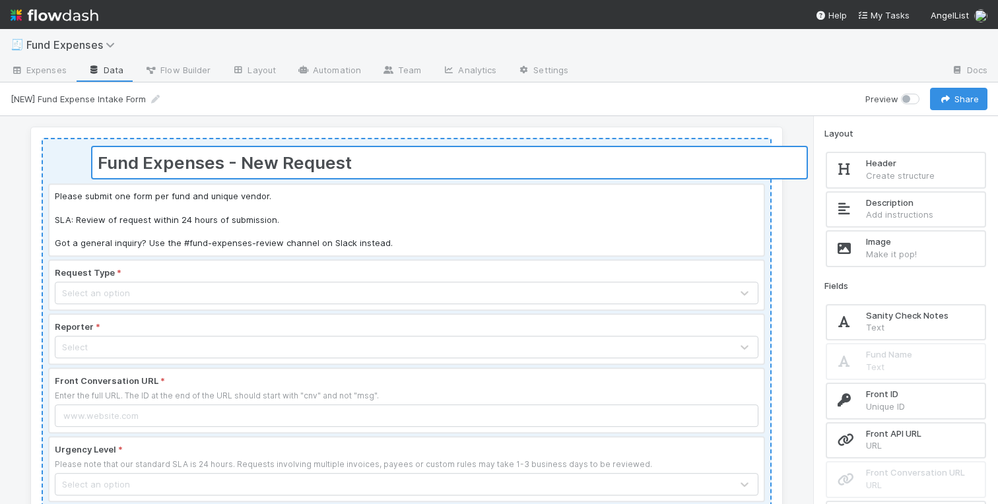
drag, startPoint x: 313, startPoint y: 169, endPoint x: 352, endPoint y: 170, distance: 38.3
